Goal: Use online tool/utility: Utilize a website feature to perform a specific function

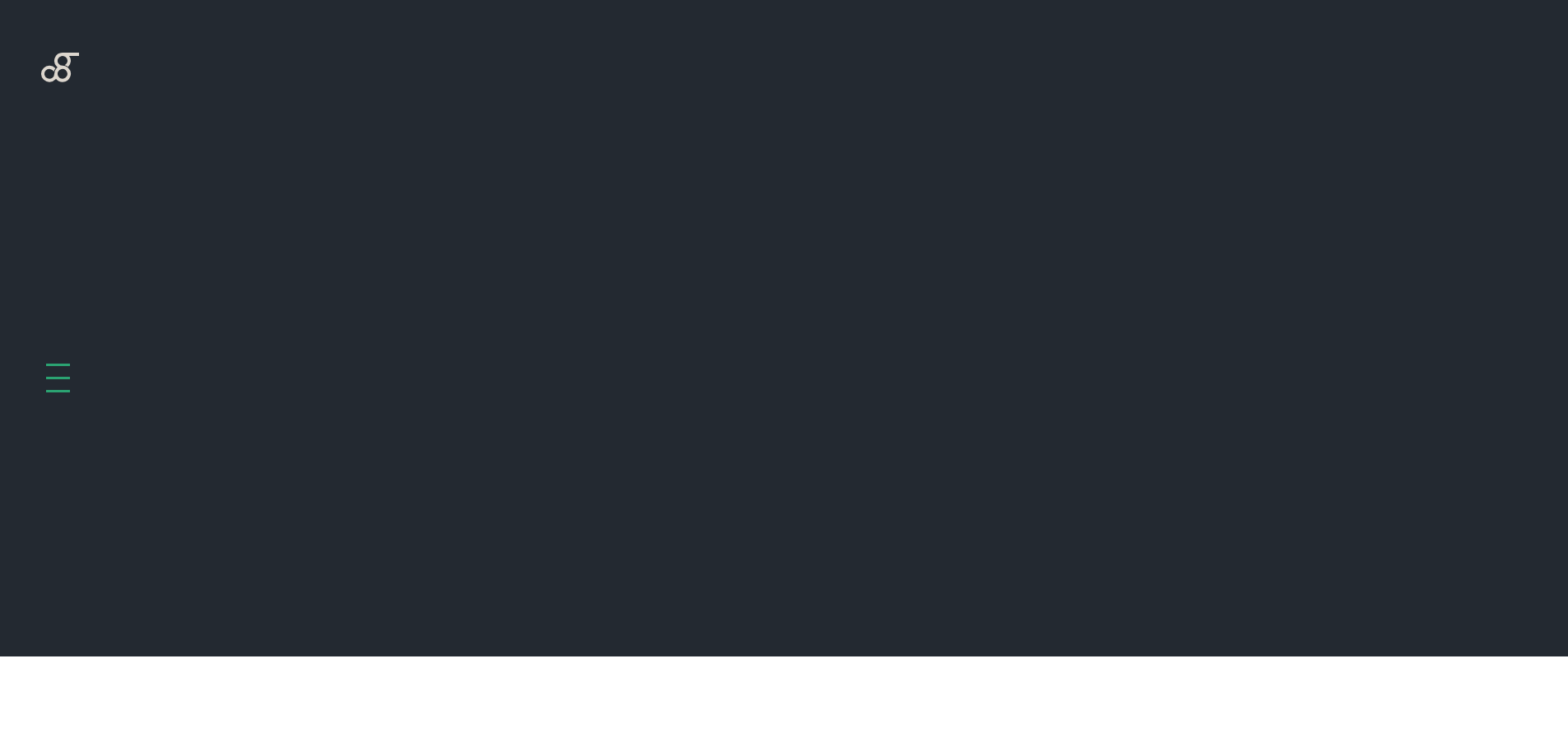
scroll to position [656, 0]
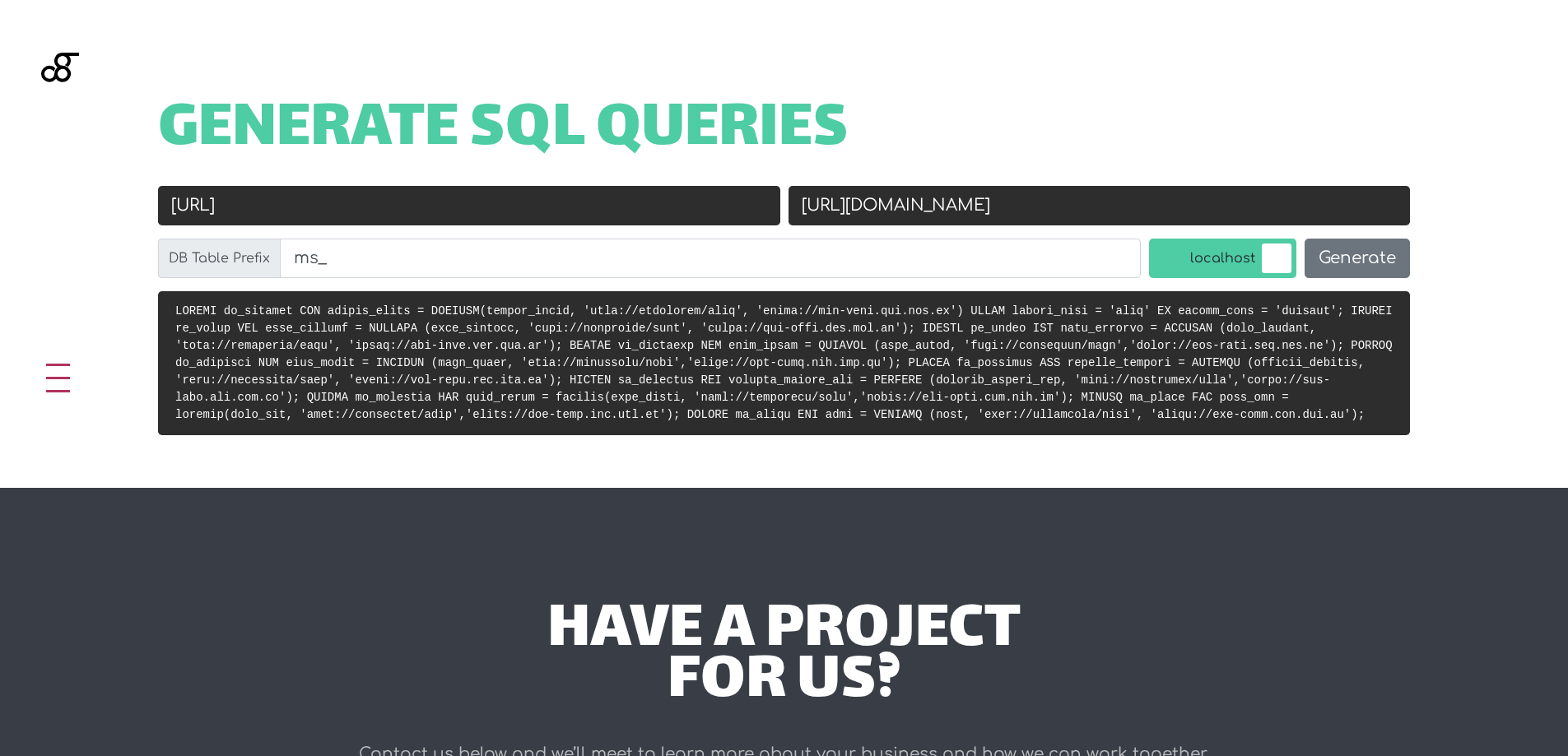
click at [1004, 200] on input "[URL][DOMAIN_NAME]" at bounding box center [1100, 205] width 622 height 40
paste input "/"
type input "[URL][DOMAIN_NAME]"
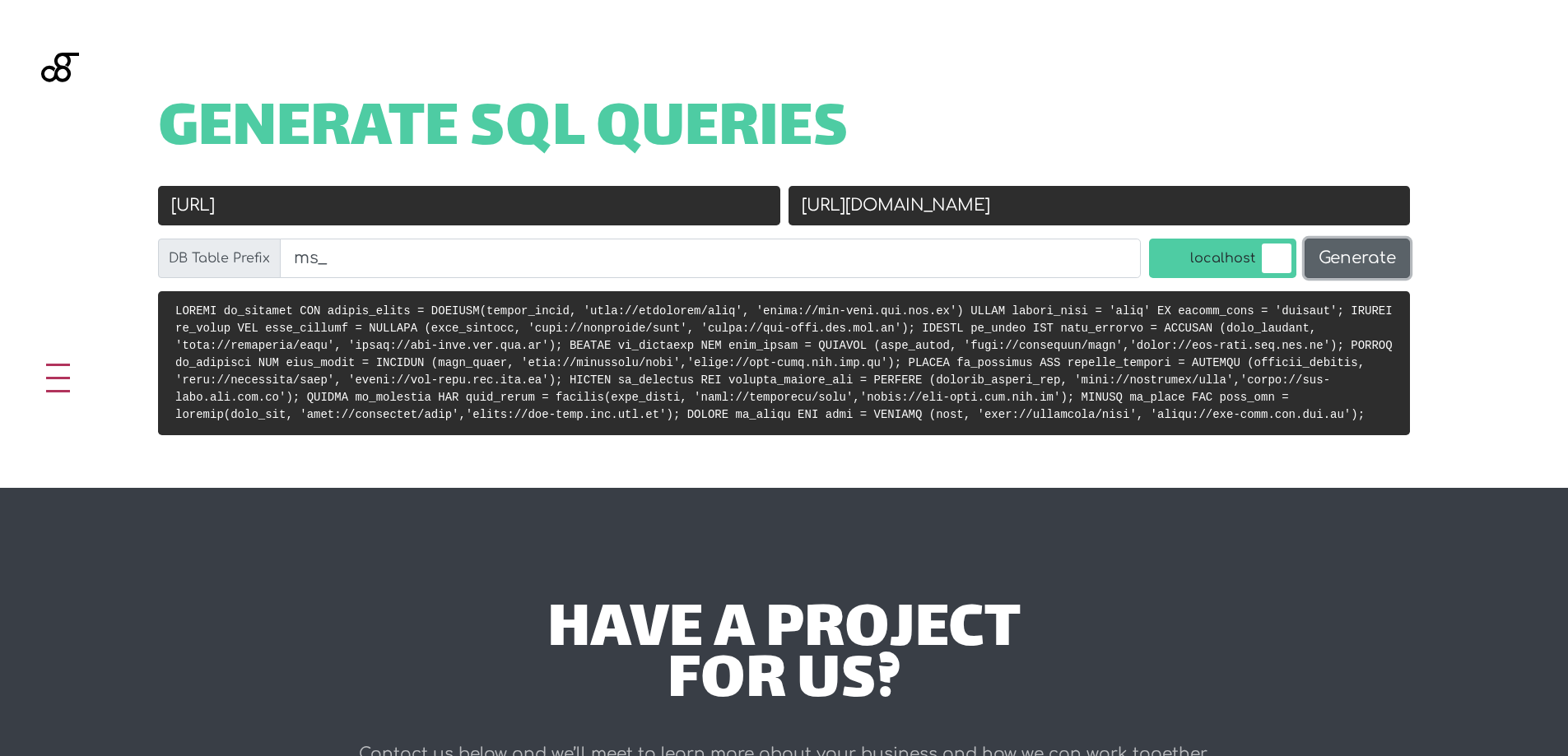
click at [1348, 253] on button "Generate" at bounding box center [1357, 258] width 105 height 40
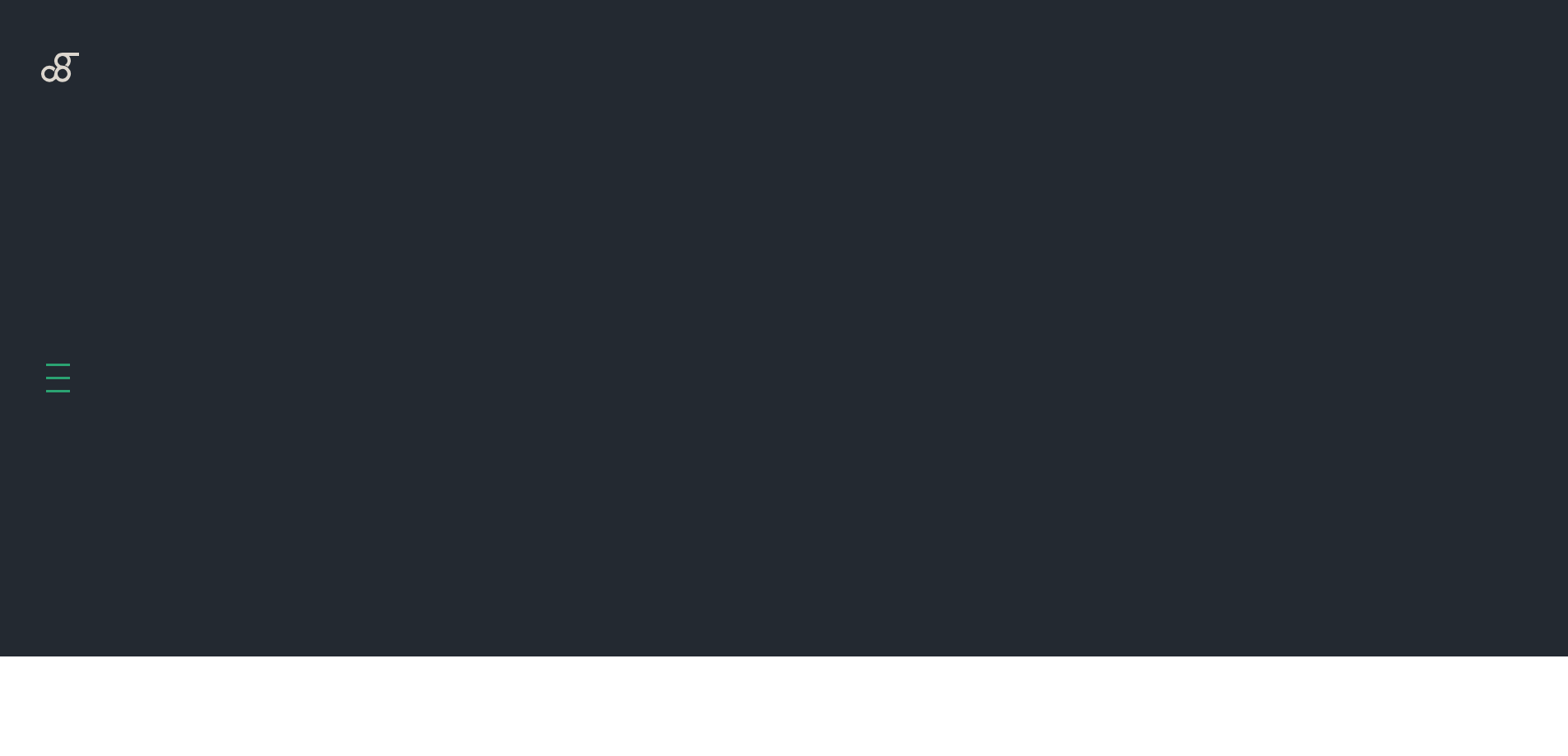
scroll to position [656, 0]
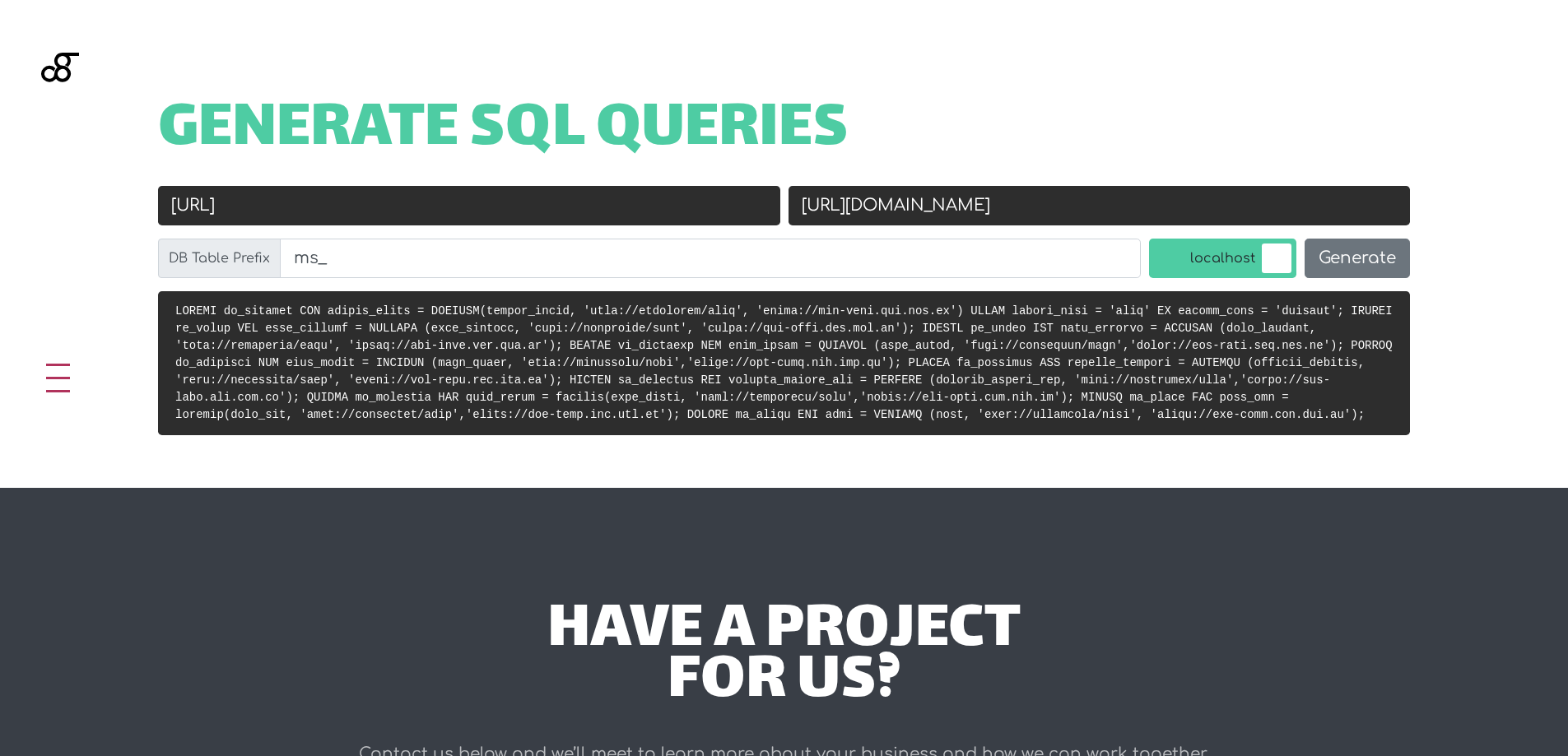
click at [1336, 306] on code at bounding box center [784, 363] width 1217 height 117
